Goal: Find specific page/section: Find specific page/section

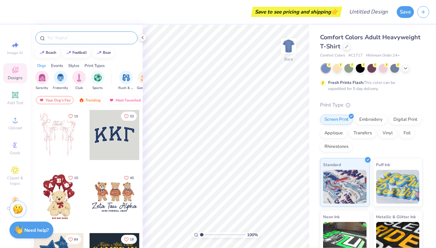
click at [117, 34] on div at bounding box center [86, 37] width 102 height 13
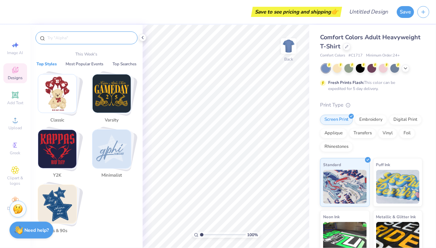
click at [89, 40] on input "text" at bounding box center [90, 37] width 86 height 7
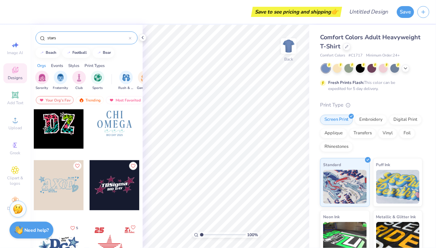
scroll to position [1047, 0]
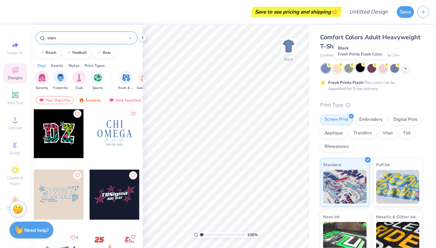
click at [359, 70] on div at bounding box center [360, 67] width 9 height 9
click at [107, 30] on div "stars" at bounding box center [86, 36] width 112 height 23
click at [107, 39] on input "stars" at bounding box center [88, 37] width 82 height 7
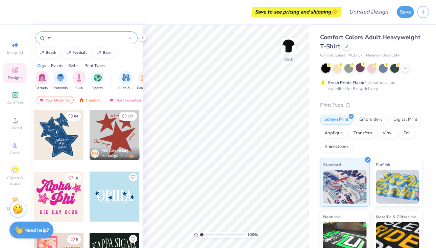
type input "s"
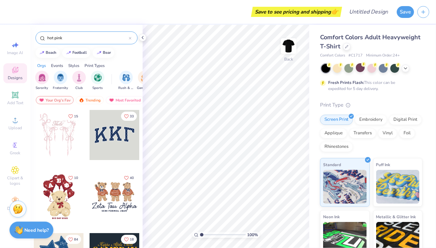
type input "hot pink"
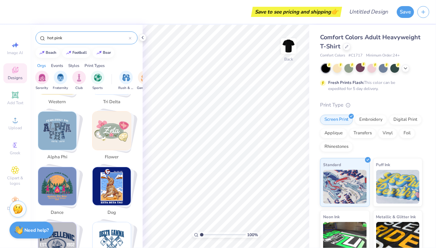
scroll to position [507, 0]
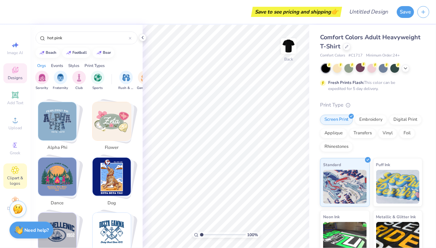
click at [15, 178] on span "Clipart & logos" at bounding box center [15, 180] width 24 height 11
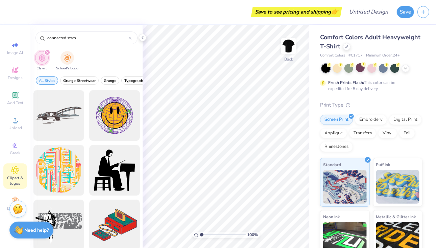
type input "connected stars"
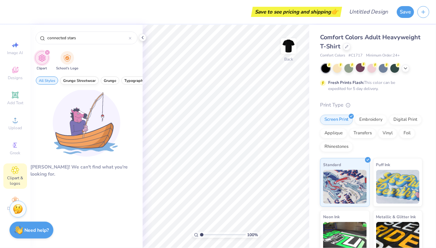
click at [83, 76] on button "Grunge Streetwear" at bounding box center [79, 80] width 39 height 8
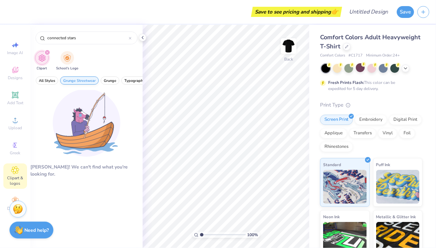
click at [84, 76] on button "Grunge Streetwear" at bounding box center [79, 80] width 39 height 8
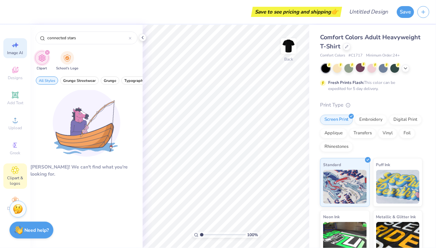
click at [11, 52] on span "Image AI" at bounding box center [15, 52] width 16 height 5
select select "4"
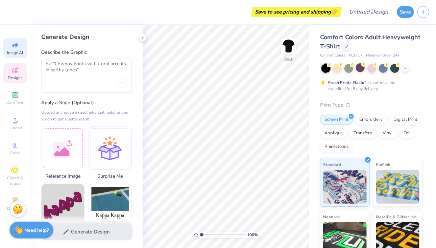
click at [15, 73] on icon at bounding box center [15, 70] width 8 height 8
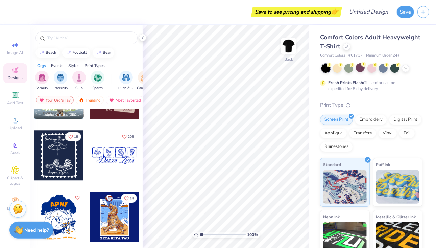
scroll to position [1149, 0]
